Goal: Task Accomplishment & Management: Manage account settings

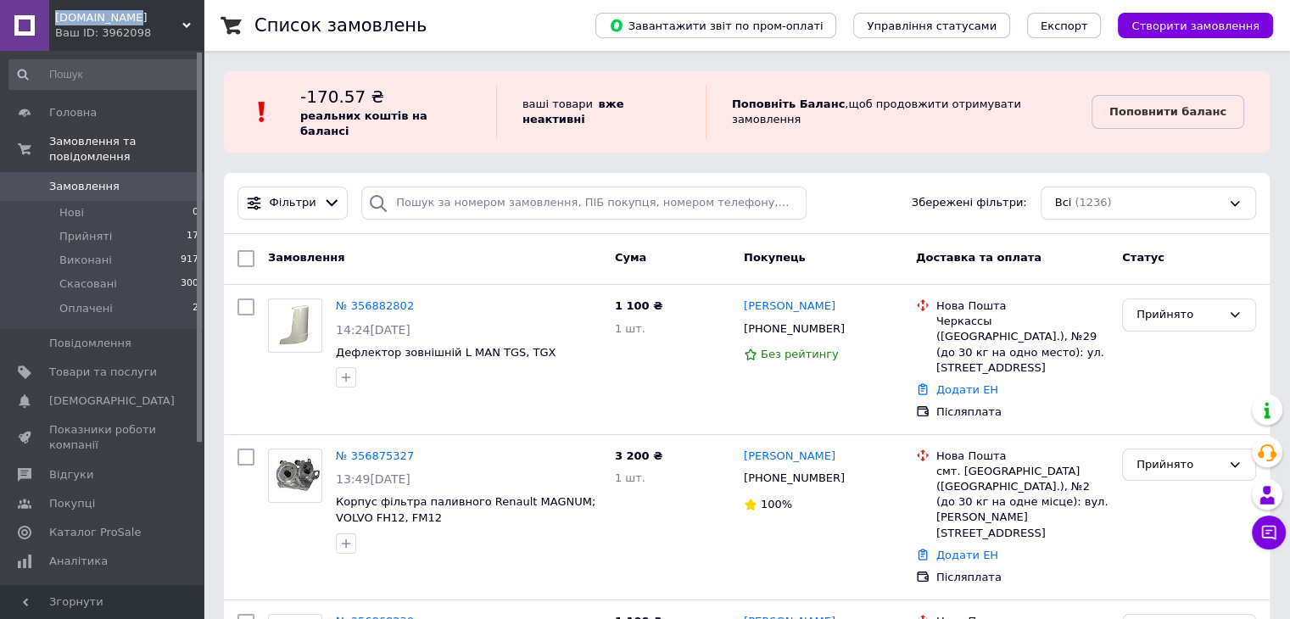
drag, startPoint x: 55, startPoint y: 18, endPoint x: 106, endPoint y: 22, distance: 51.1
click at [106, 22] on span "[DOMAIN_NAME]" at bounding box center [118, 17] width 127 height 15
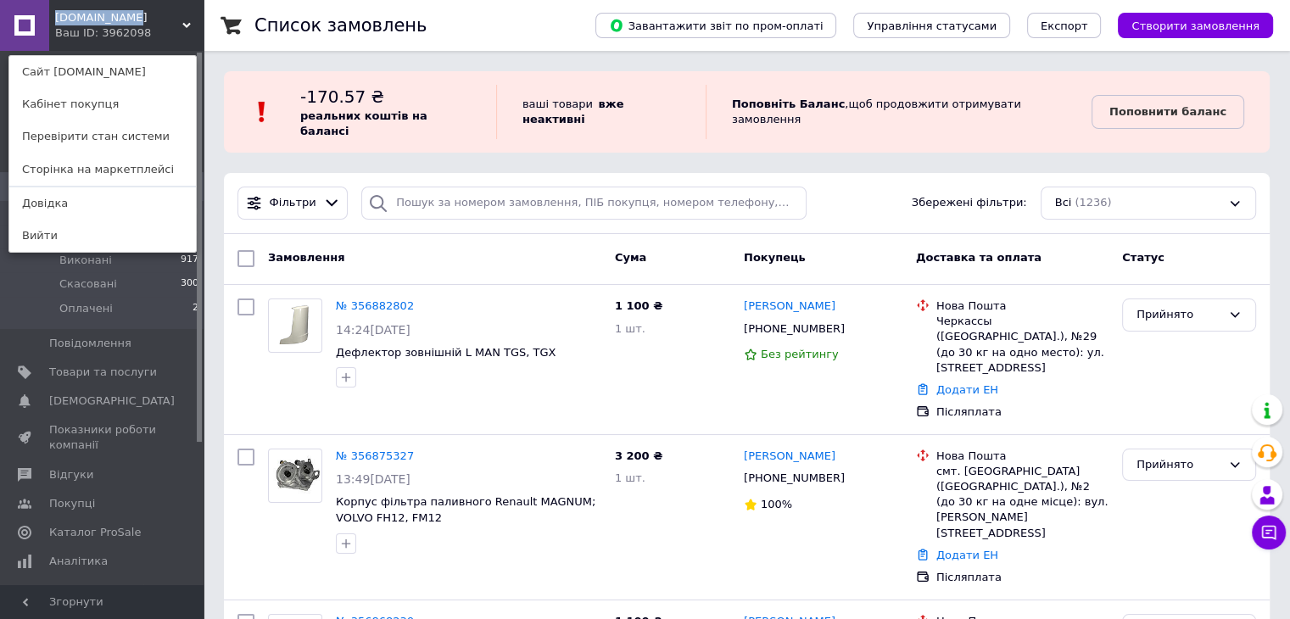
copy span "[DOMAIN_NAME]"
drag, startPoint x: 214, startPoint y: 126, endPoint x: 150, endPoint y: 145, distance: 66.3
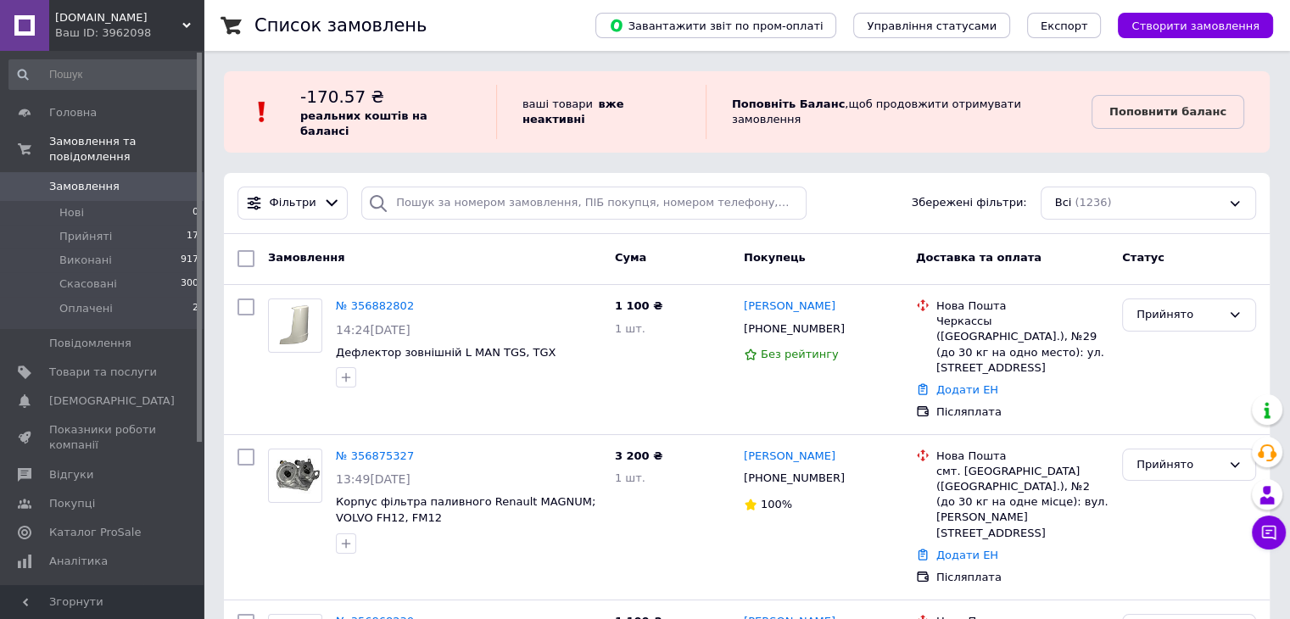
click at [92, 179] on span "Замовлення" at bounding box center [84, 186] width 70 height 15
